Goal: Navigation & Orientation: Go to known website

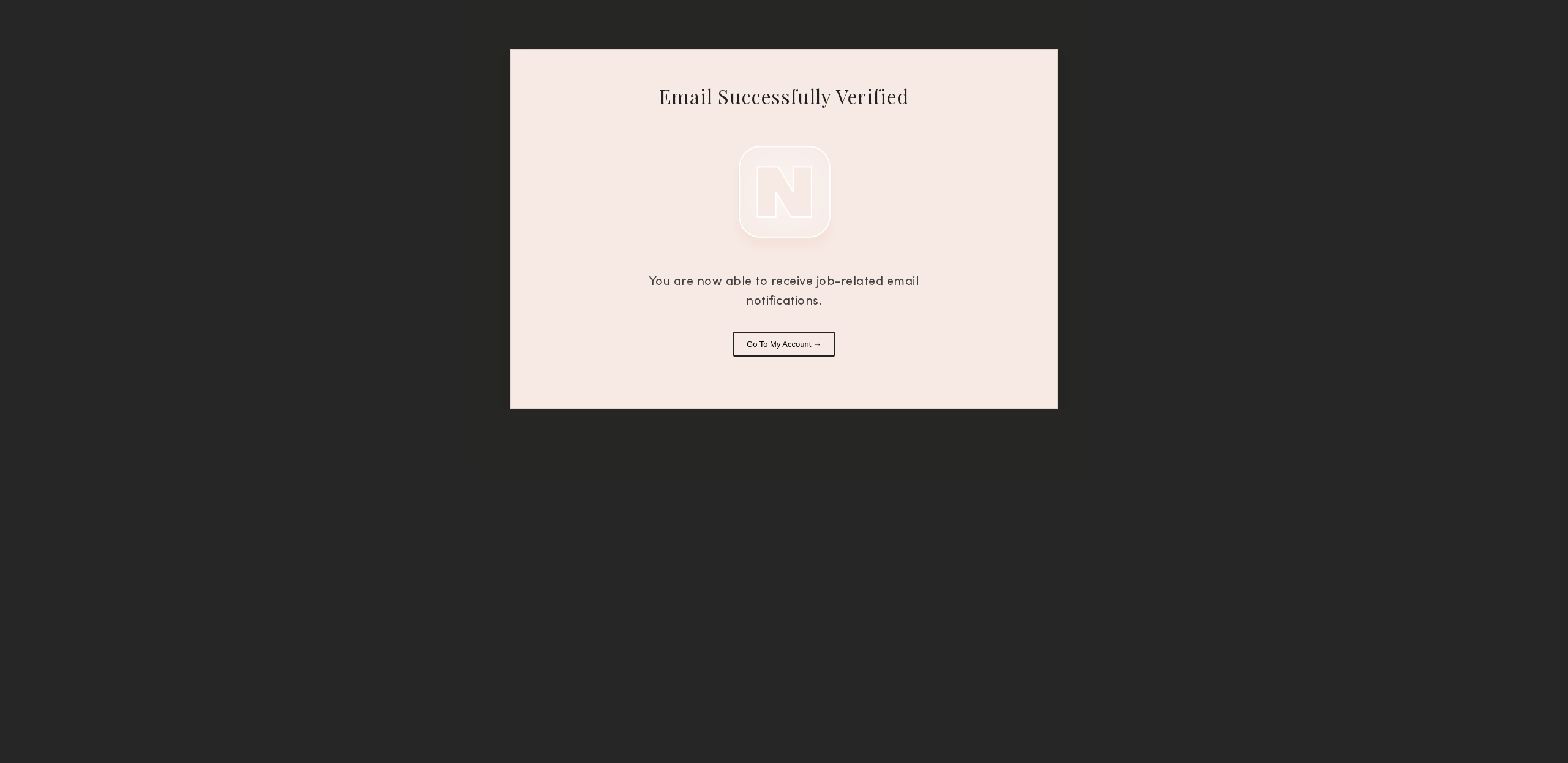
click at [804, 356] on button "Go To My Account →" at bounding box center [784, 343] width 101 height 25
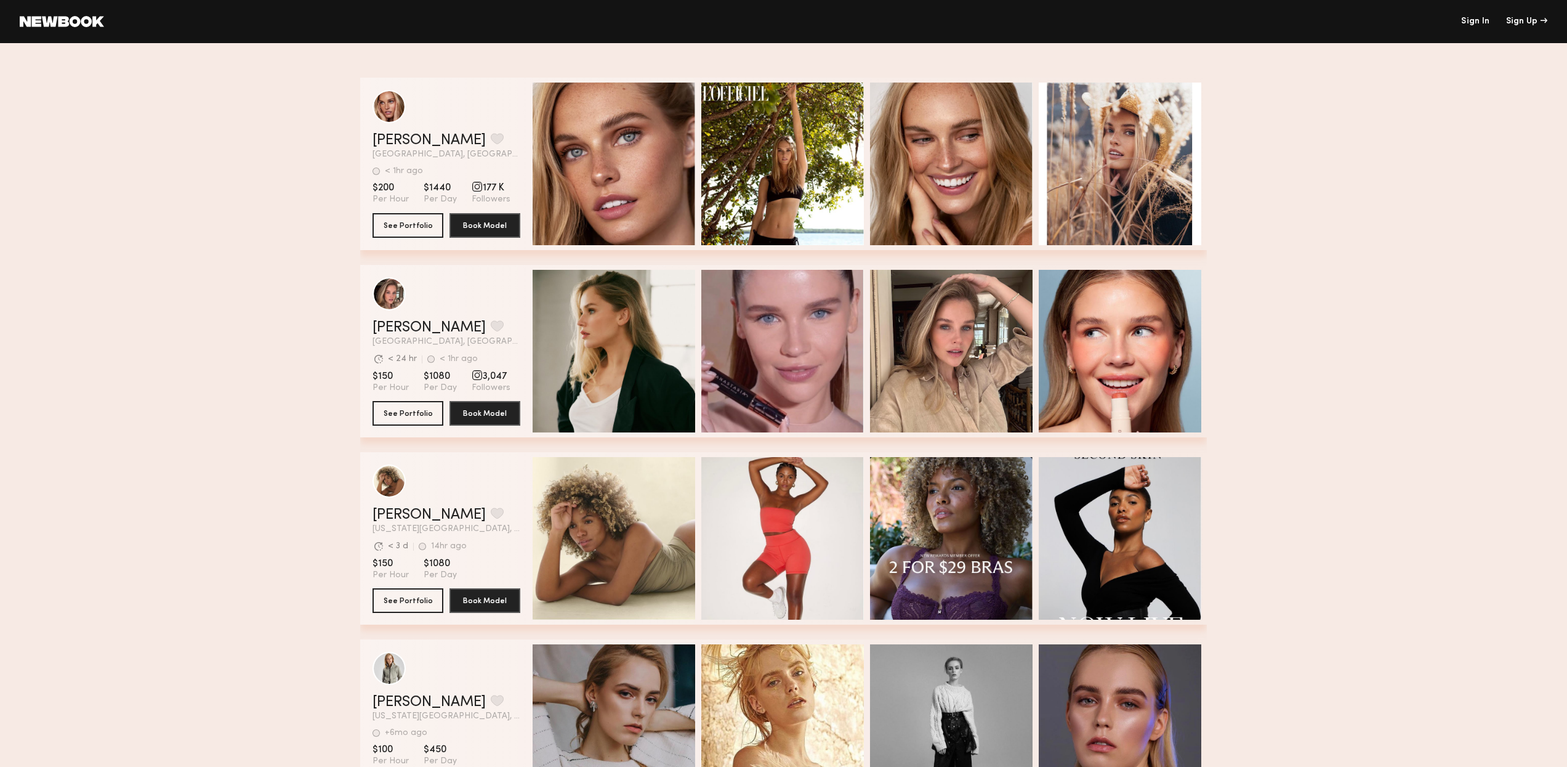
click at [1470, 25] on link "Sign In" at bounding box center [1476, 21] width 28 height 9
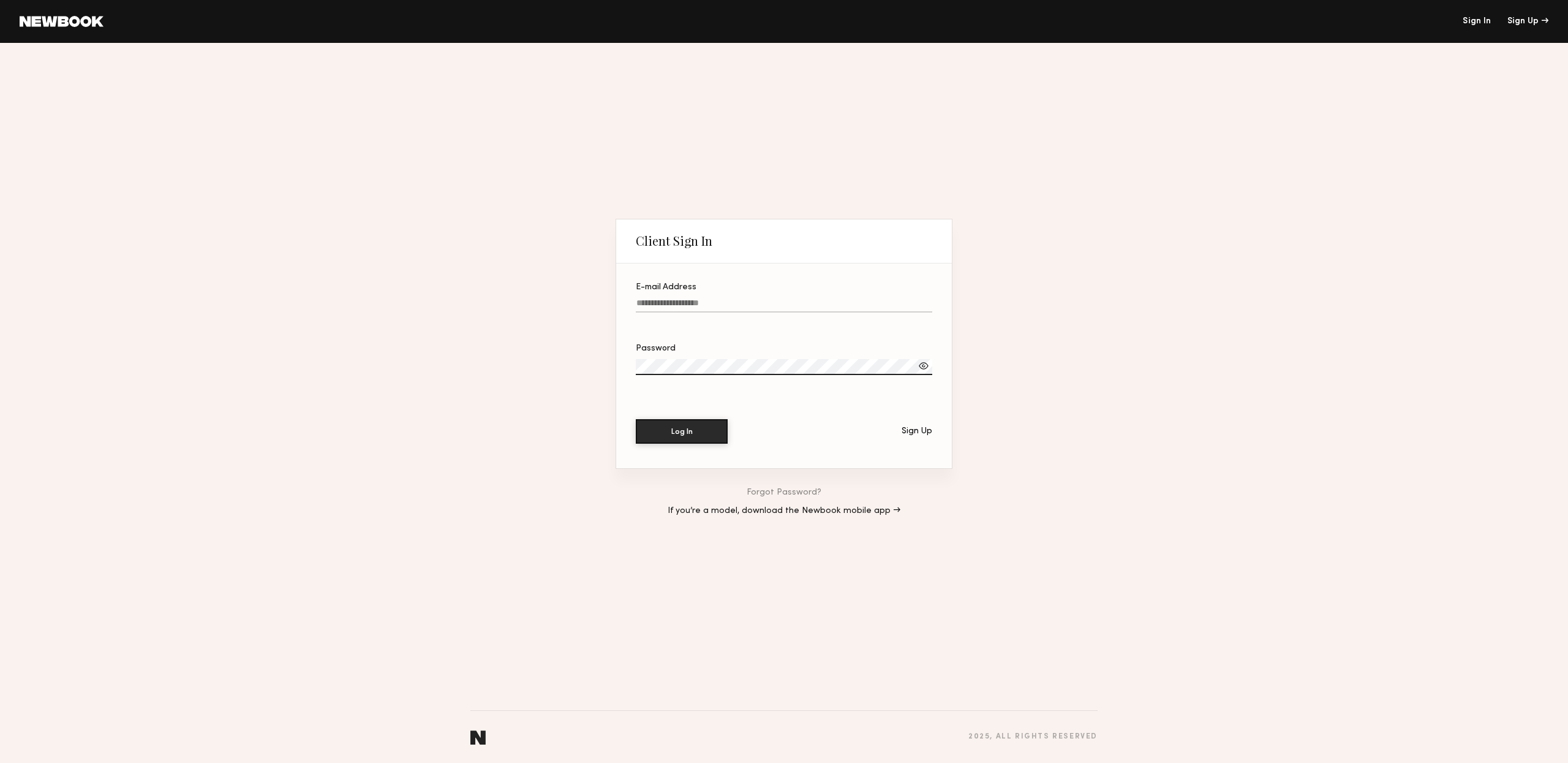
type input "**********"
click at [747, 308] on input "**********" at bounding box center [784, 305] width 296 height 14
